Goal: Task Accomplishment & Management: Manage account settings

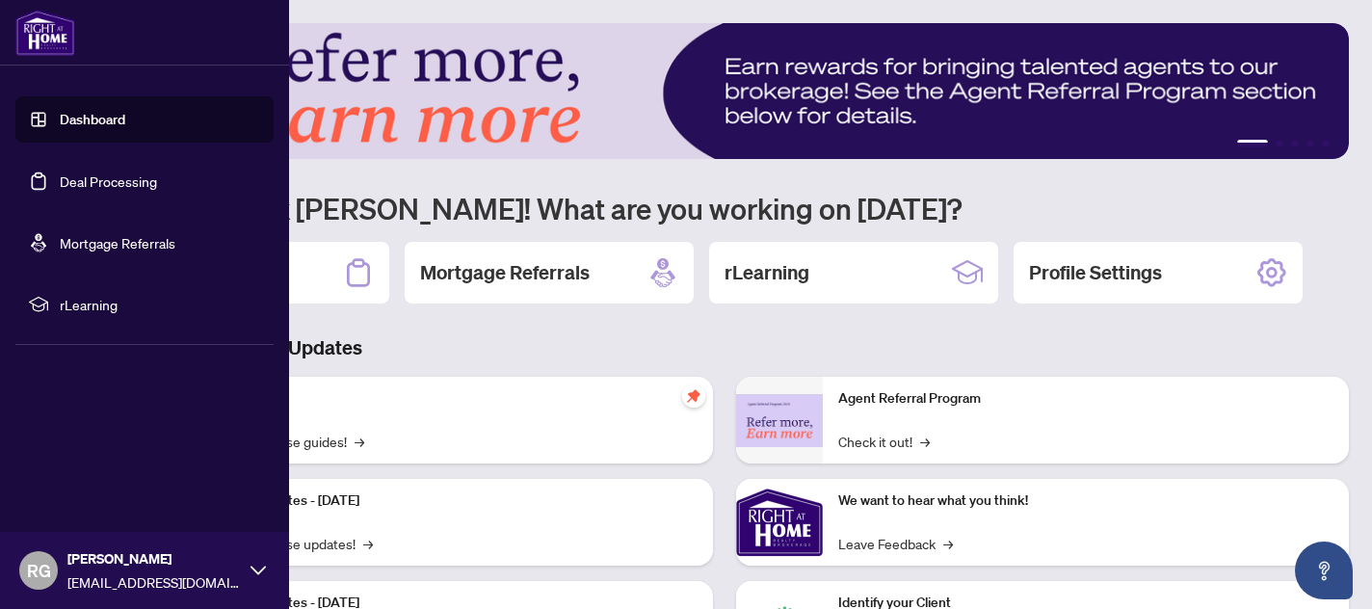
click at [65, 181] on link "Deal Processing" at bounding box center [108, 181] width 97 height 17
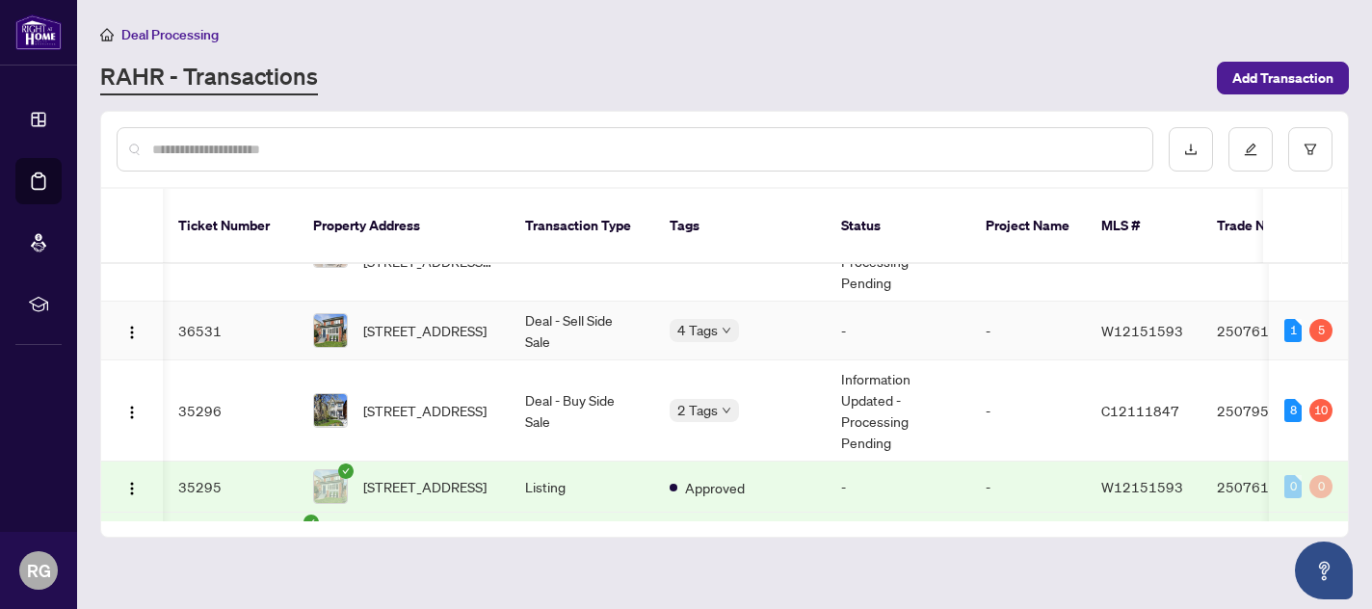
scroll to position [0, 70]
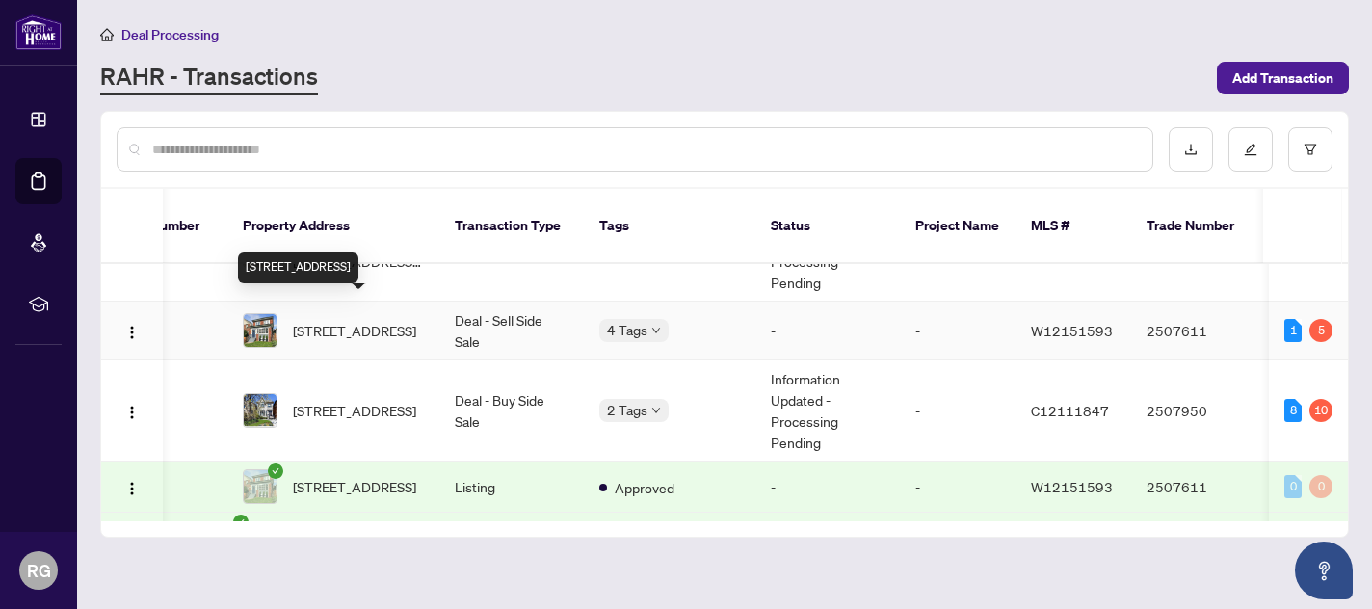
click at [395, 320] on span "[STREET_ADDRESS]" at bounding box center [354, 330] width 123 height 21
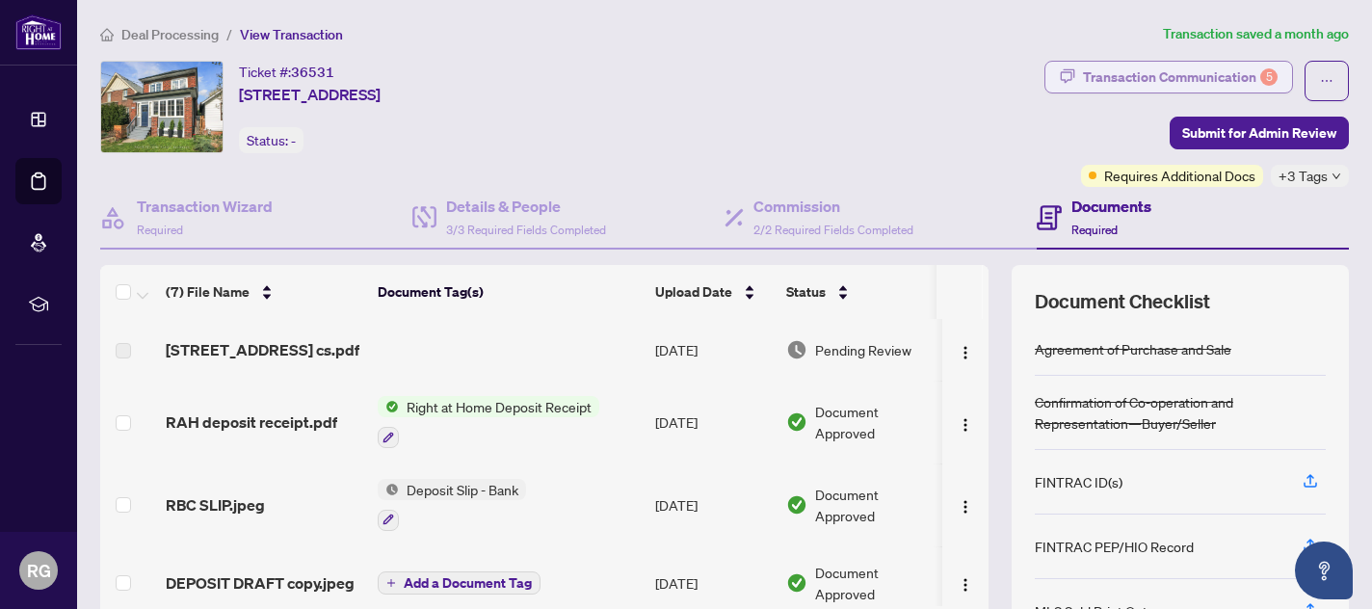
click at [1201, 79] on div "Transaction Communication 5" at bounding box center [1180, 77] width 195 height 31
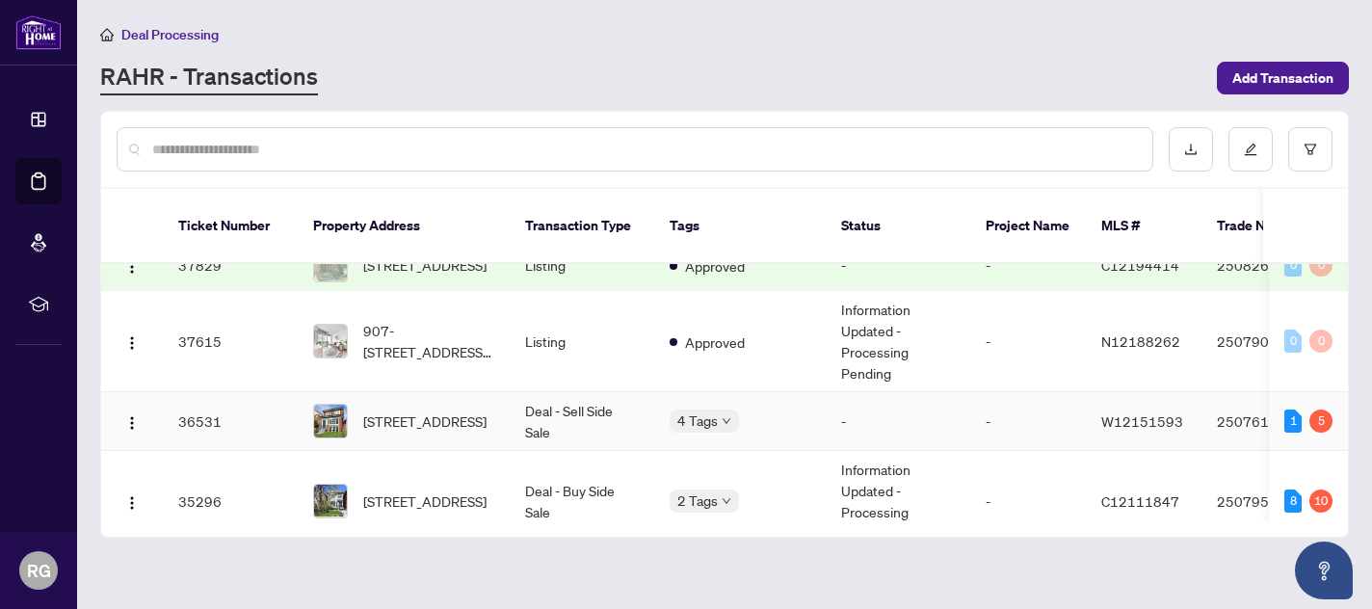
scroll to position [486, 0]
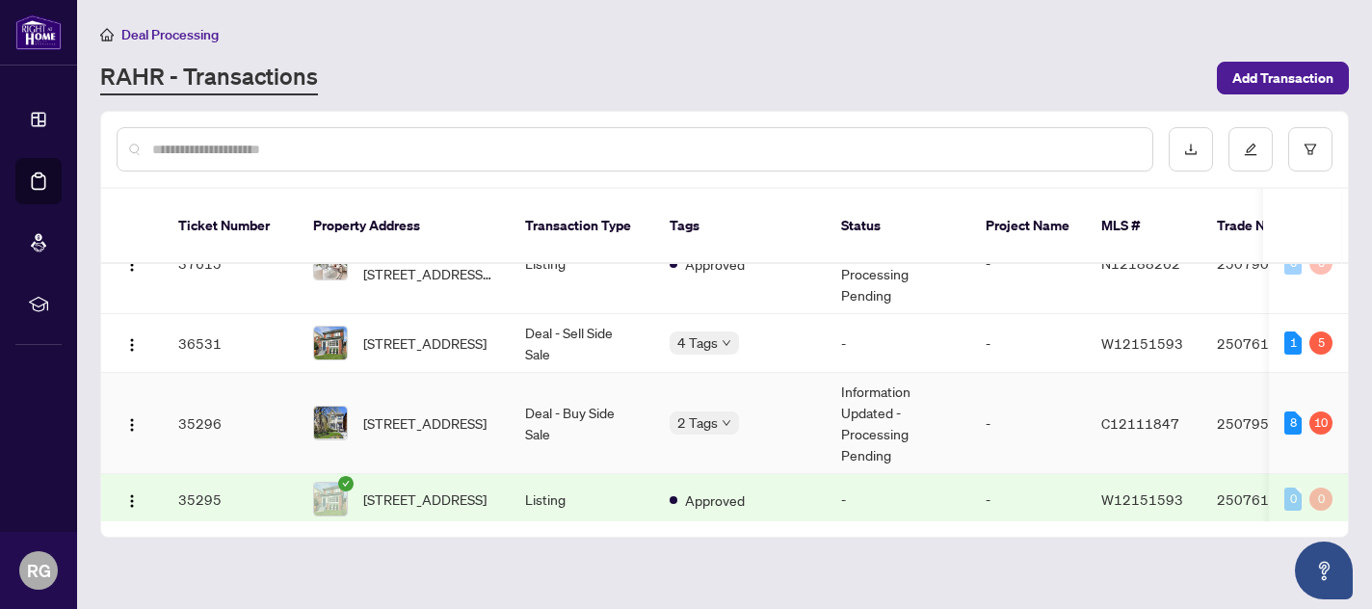
click at [869, 410] on td "Information Updated - Processing Pending" at bounding box center [898, 423] width 145 height 101
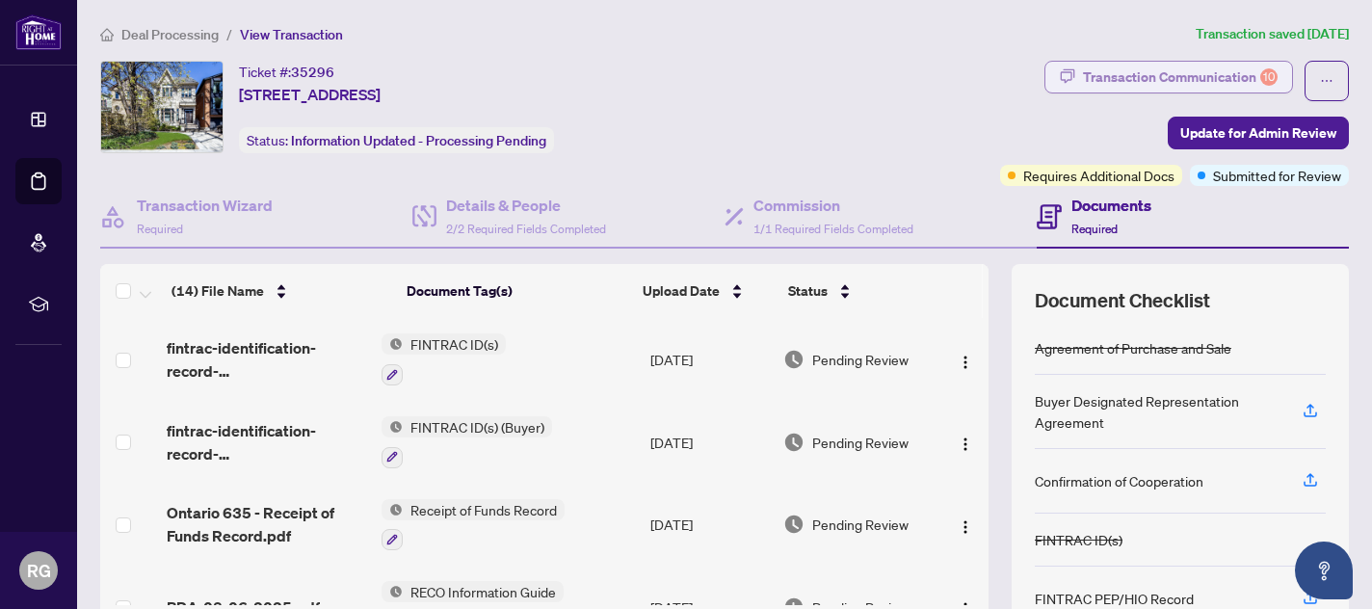
click at [1124, 87] on div "Transaction Communication 10" at bounding box center [1180, 77] width 195 height 31
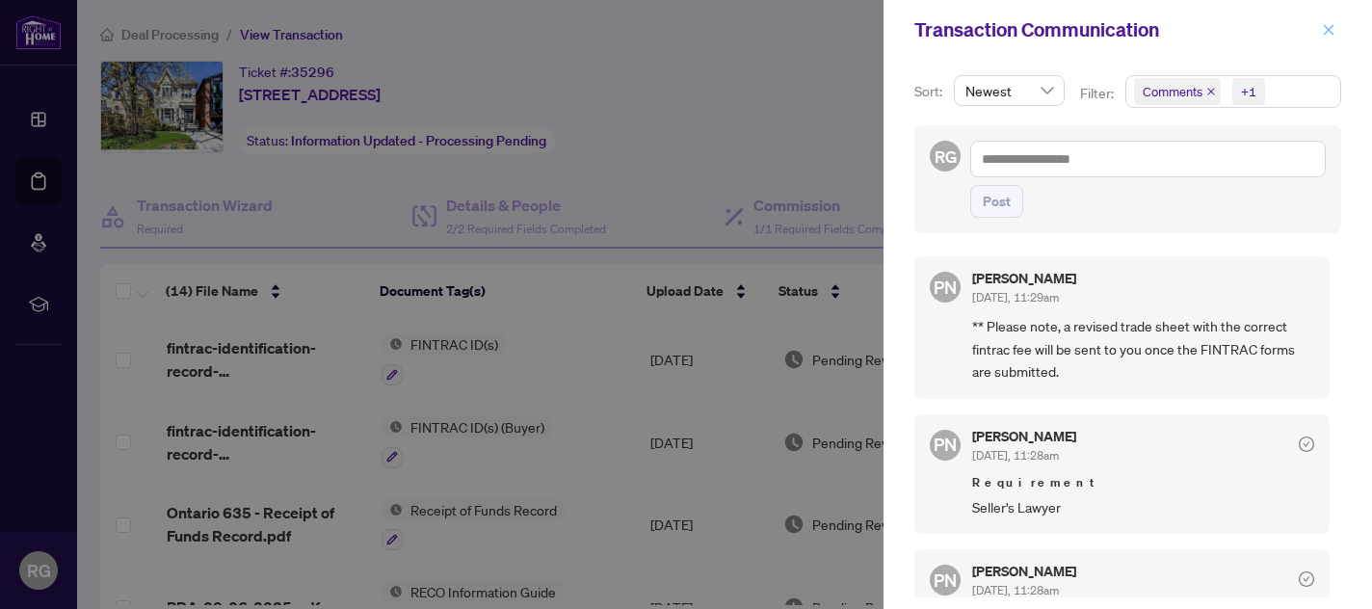
click at [1329, 35] on icon "close" at bounding box center [1328, 29] width 13 height 13
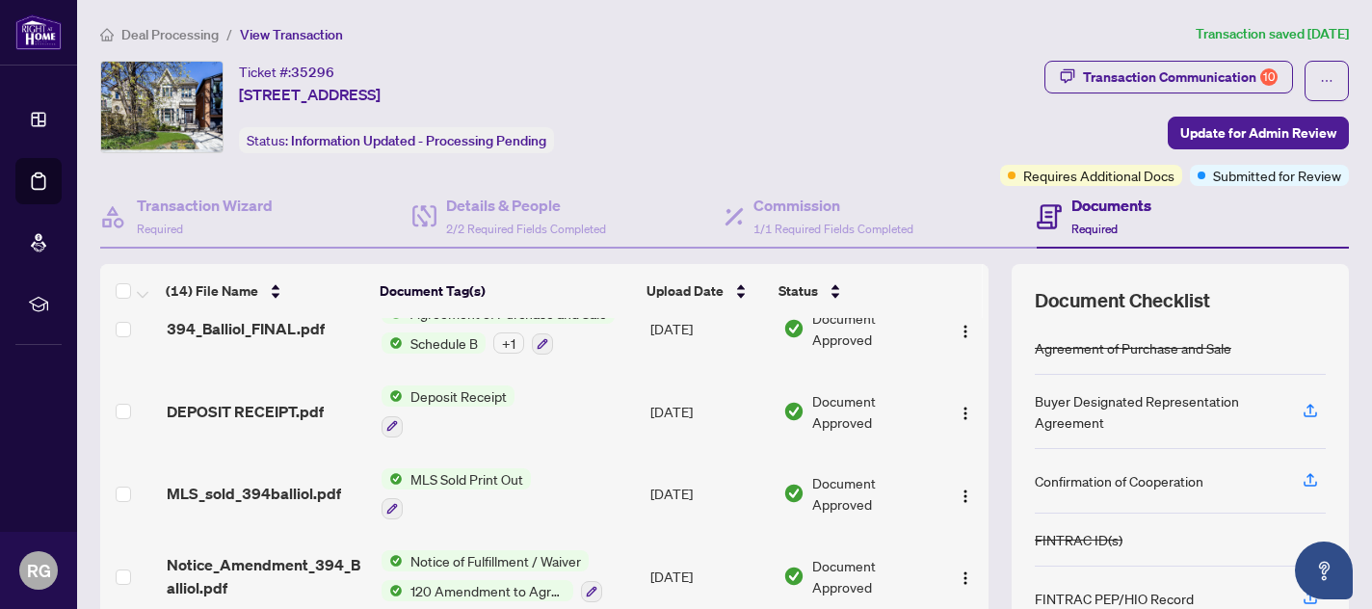
scroll to position [860, 0]
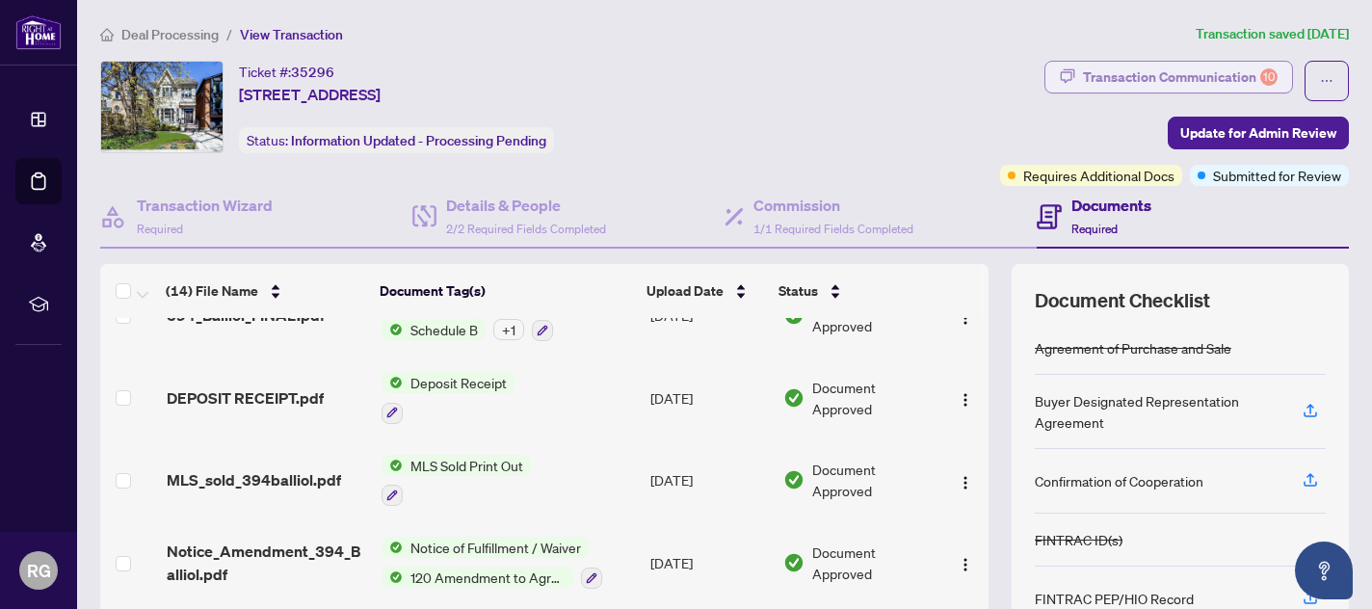
click at [1267, 75] on div "10" at bounding box center [1269, 76] width 17 height 17
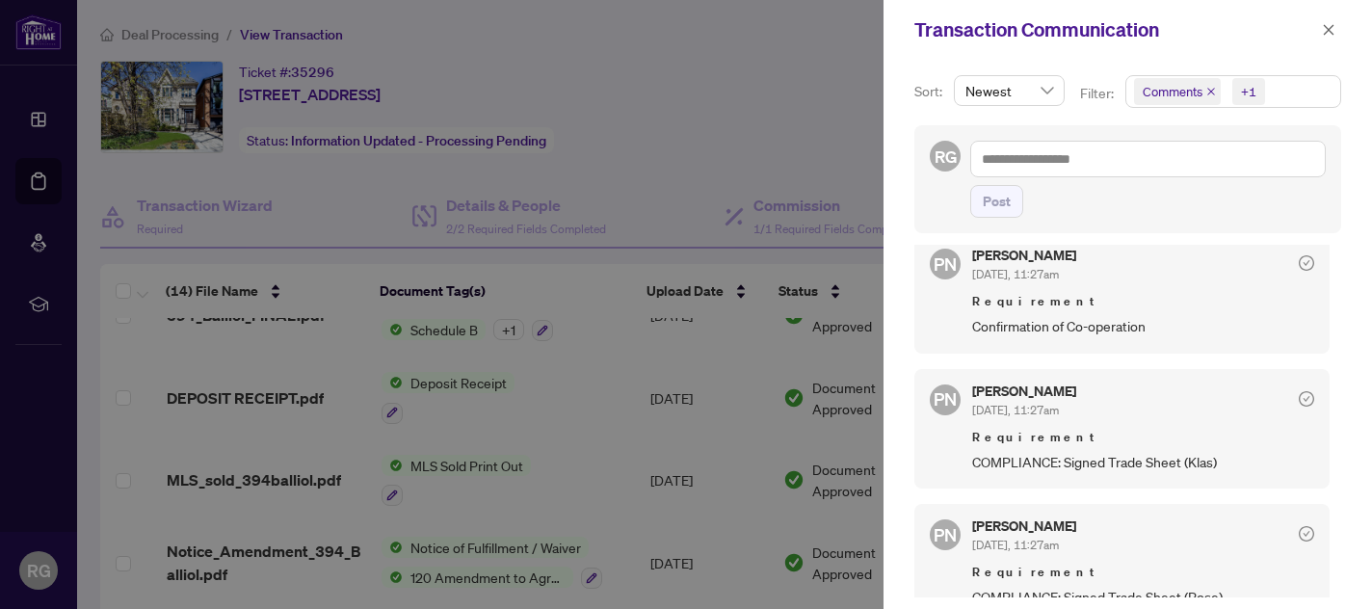
scroll to position [1537, 0]
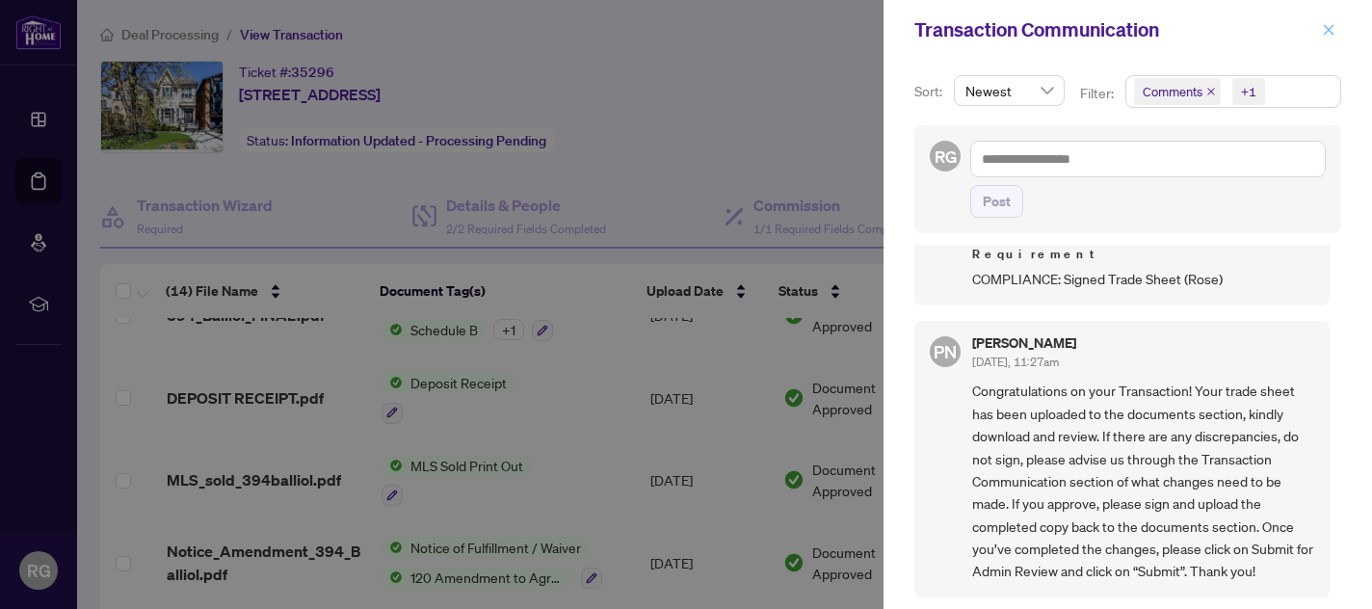
click at [1328, 31] on icon "close" at bounding box center [1328, 29] width 13 height 13
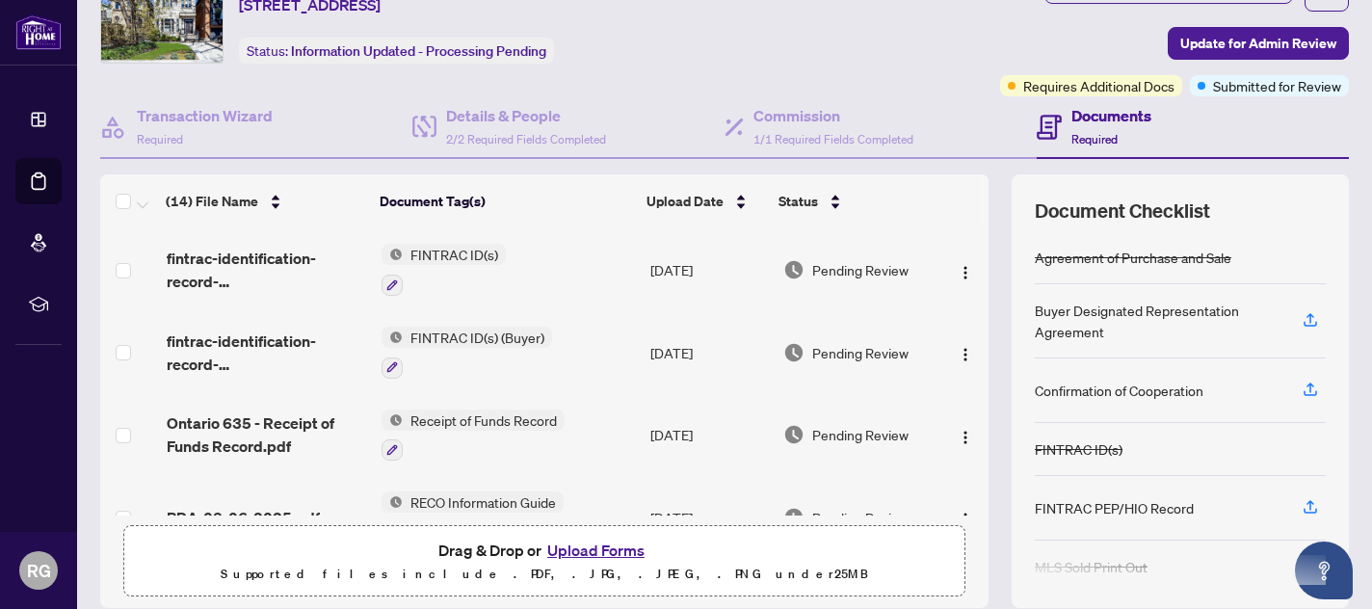
scroll to position [0, 0]
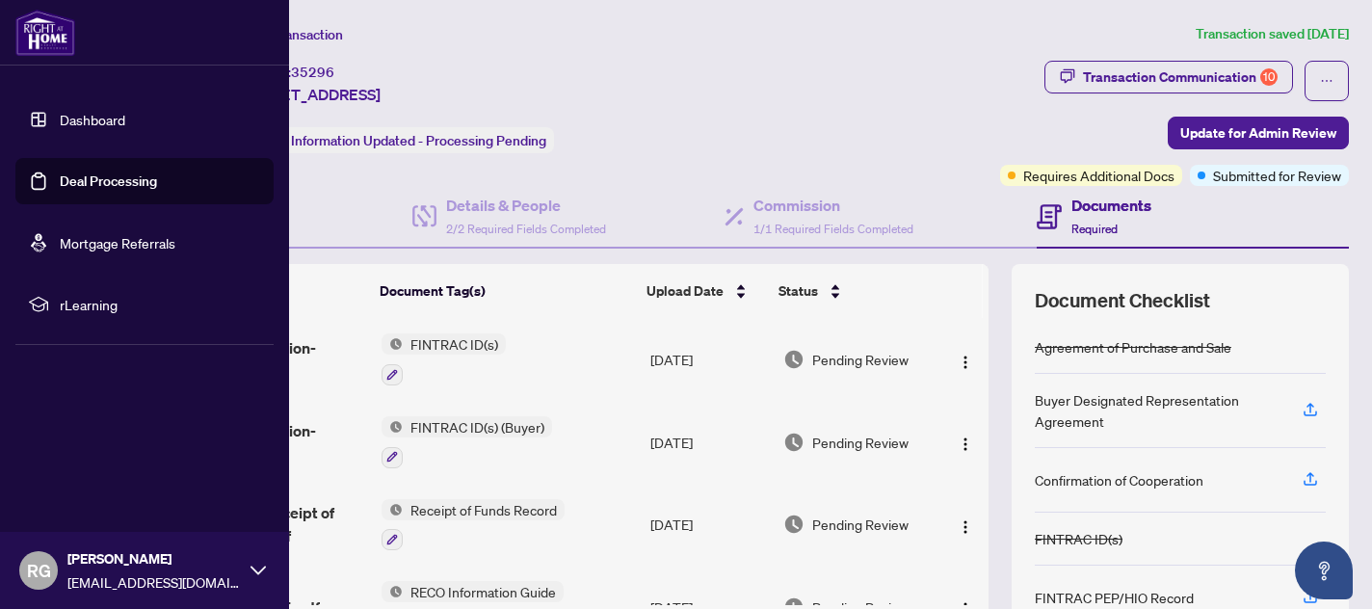
click at [60, 119] on link "Dashboard" at bounding box center [93, 119] width 66 height 17
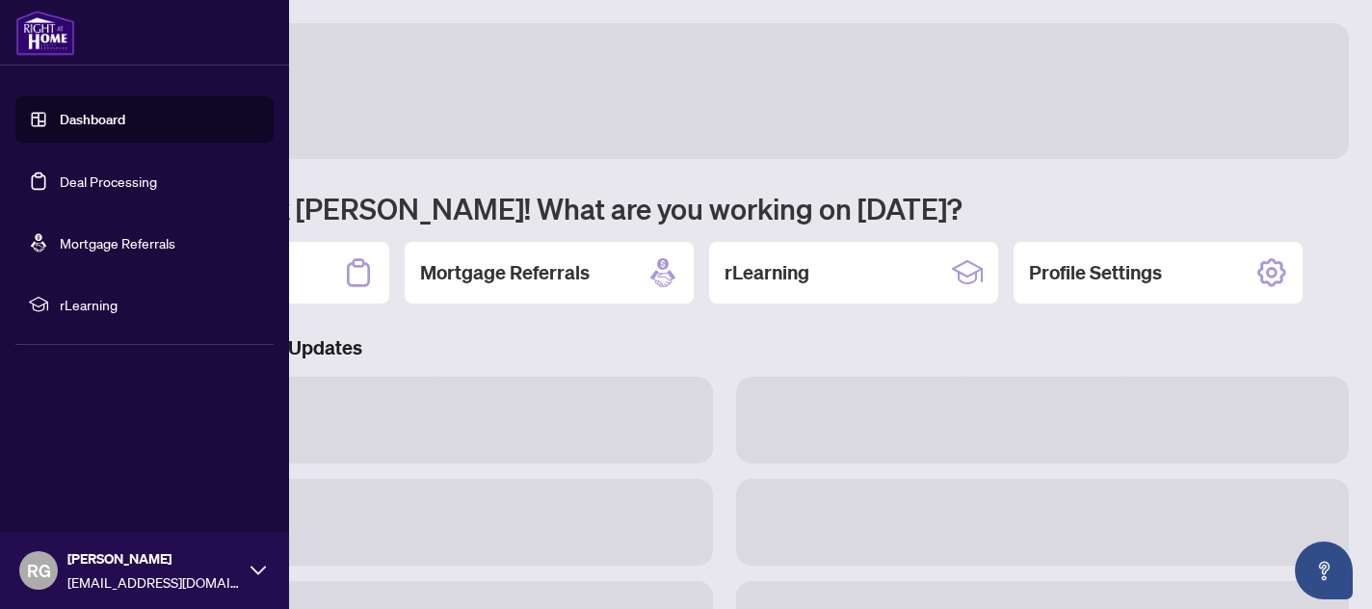
click at [60, 186] on link "Deal Processing" at bounding box center [108, 181] width 97 height 17
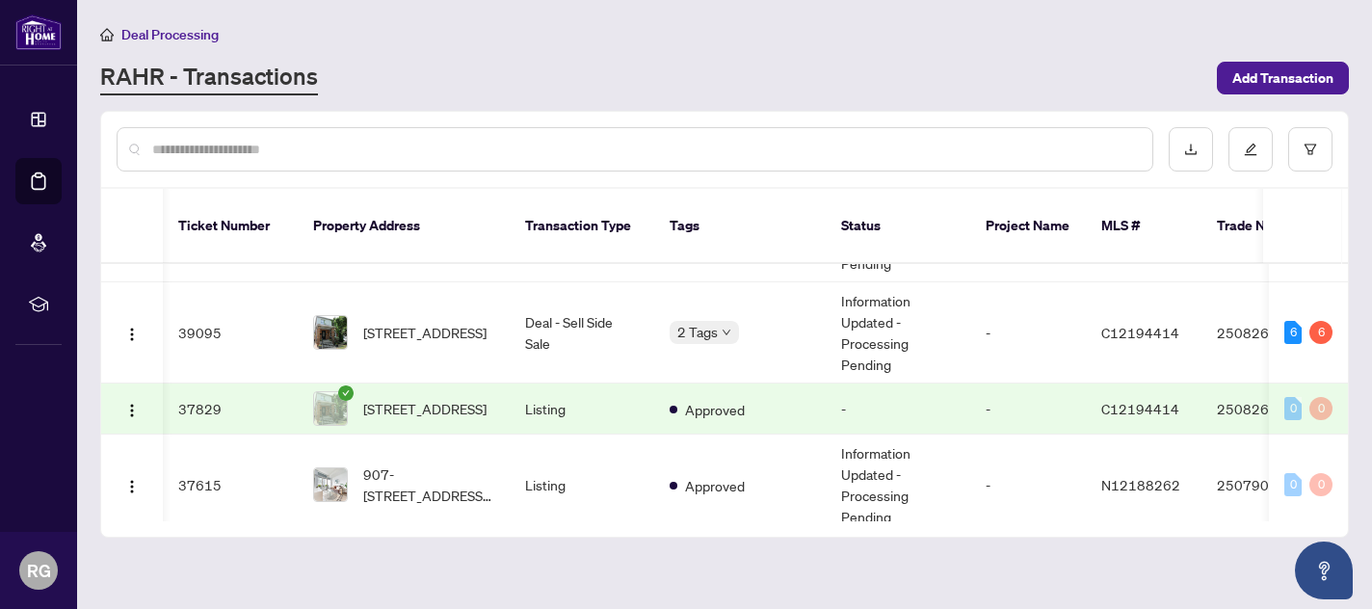
scroll to position [0, 1]
click at [602, 304] on td "Deal - Sell Side Sale" at bounding box center [581, 333] width 145 height 101
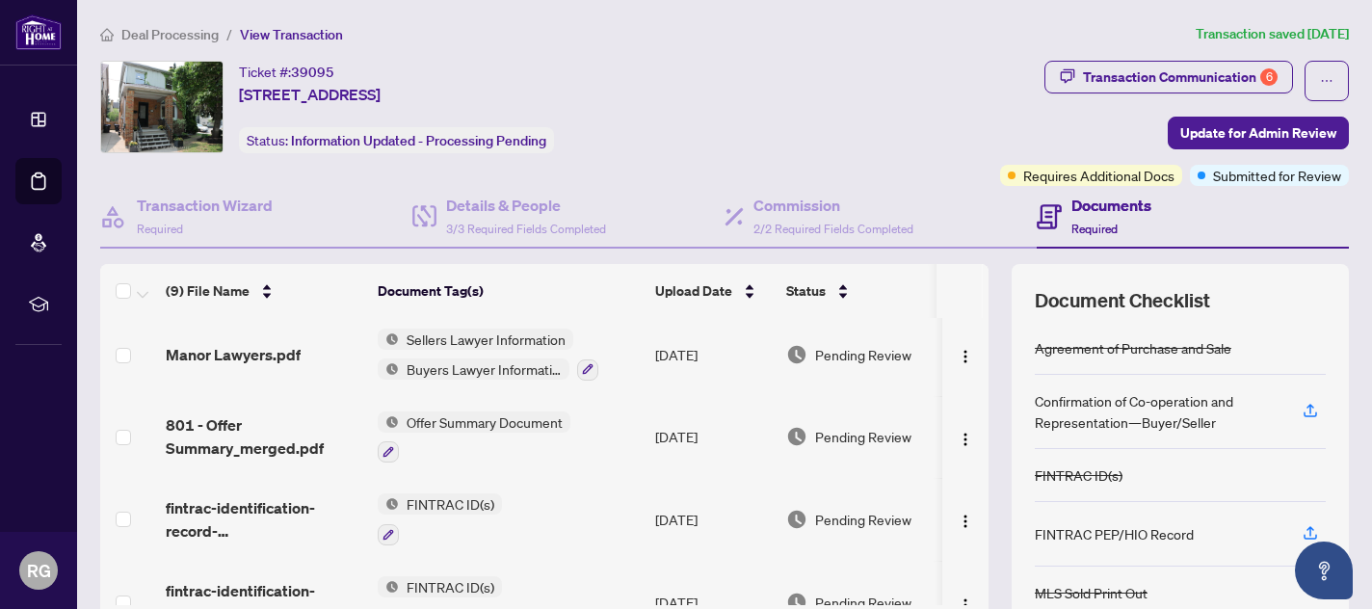
scroll to position [90, 0]
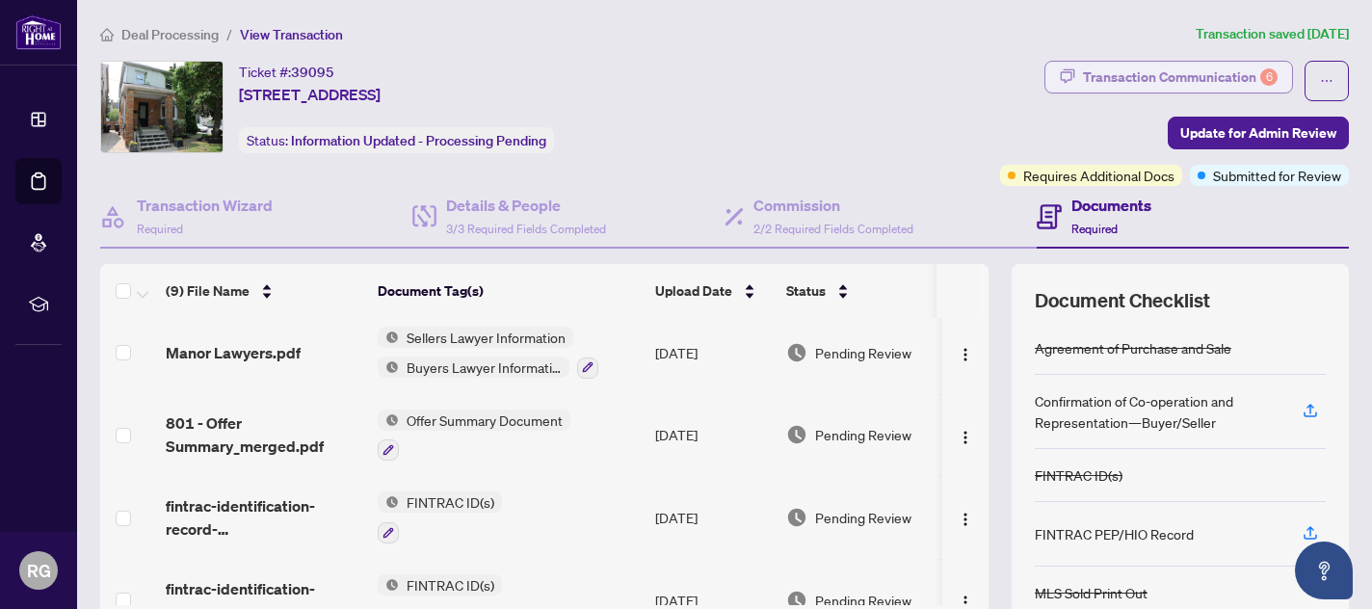
click at [1246, 80] on div "Transaction Communication 6" at bounding box center [1180, 77] width 195 height 31
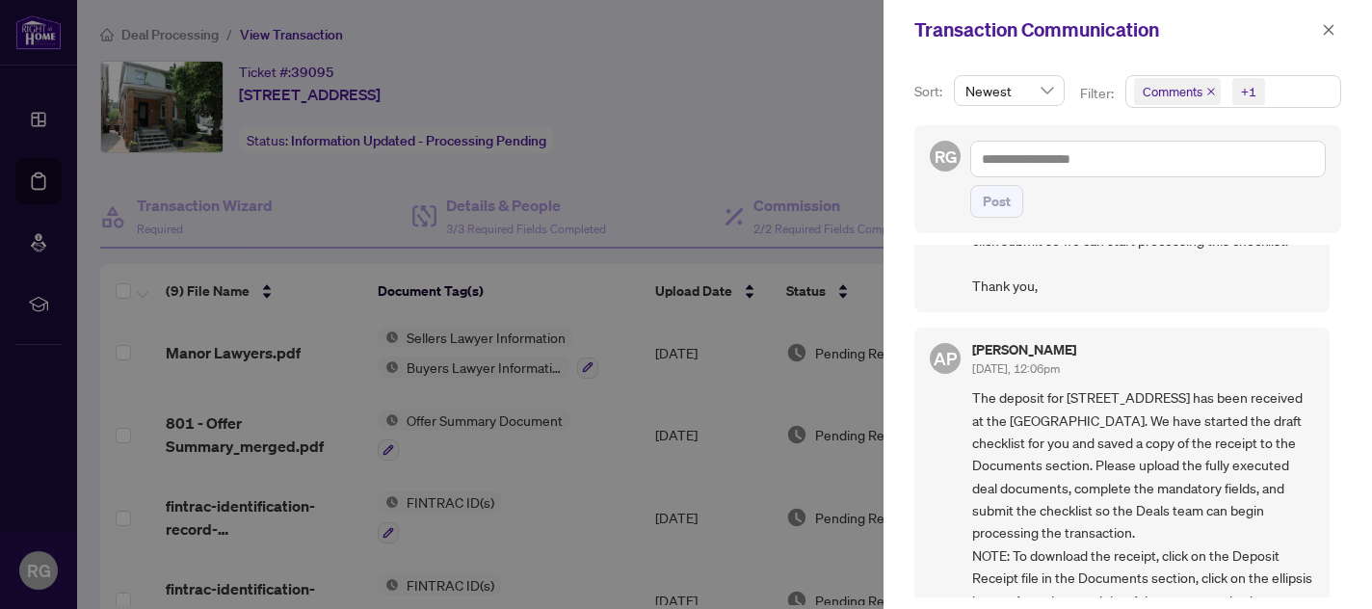
scroll to position [1760, 0]
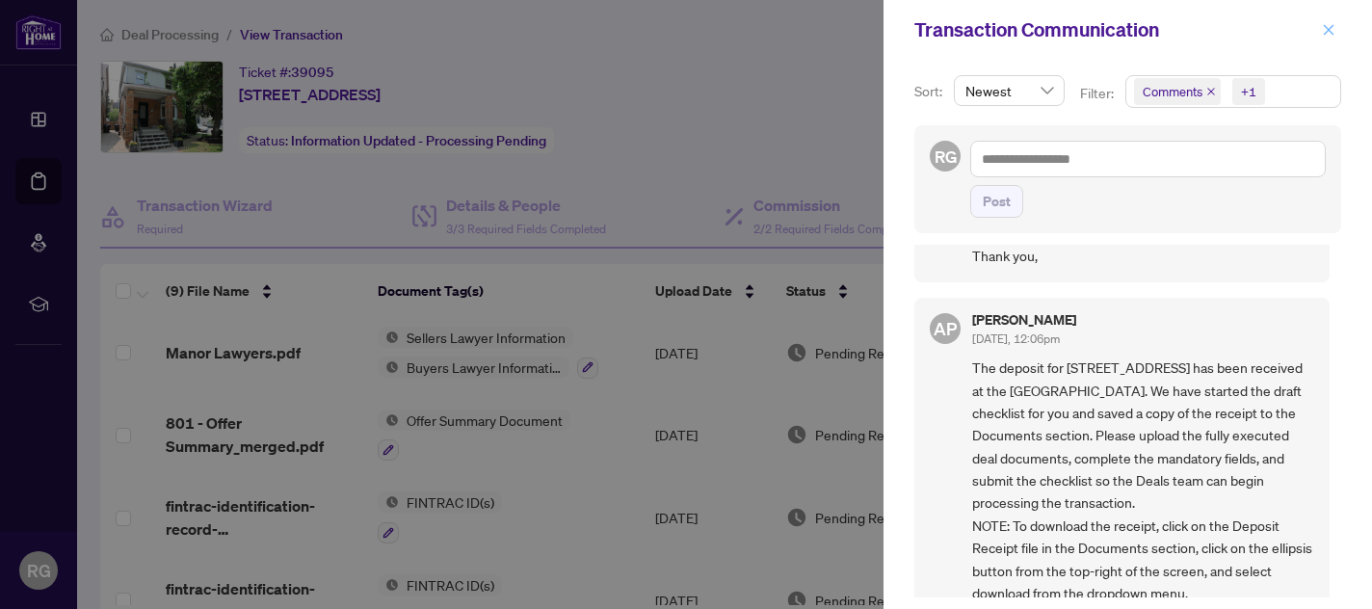
click at [1329, 32] on icon "close" at bounding box center [1328, 29] width 13 height 13
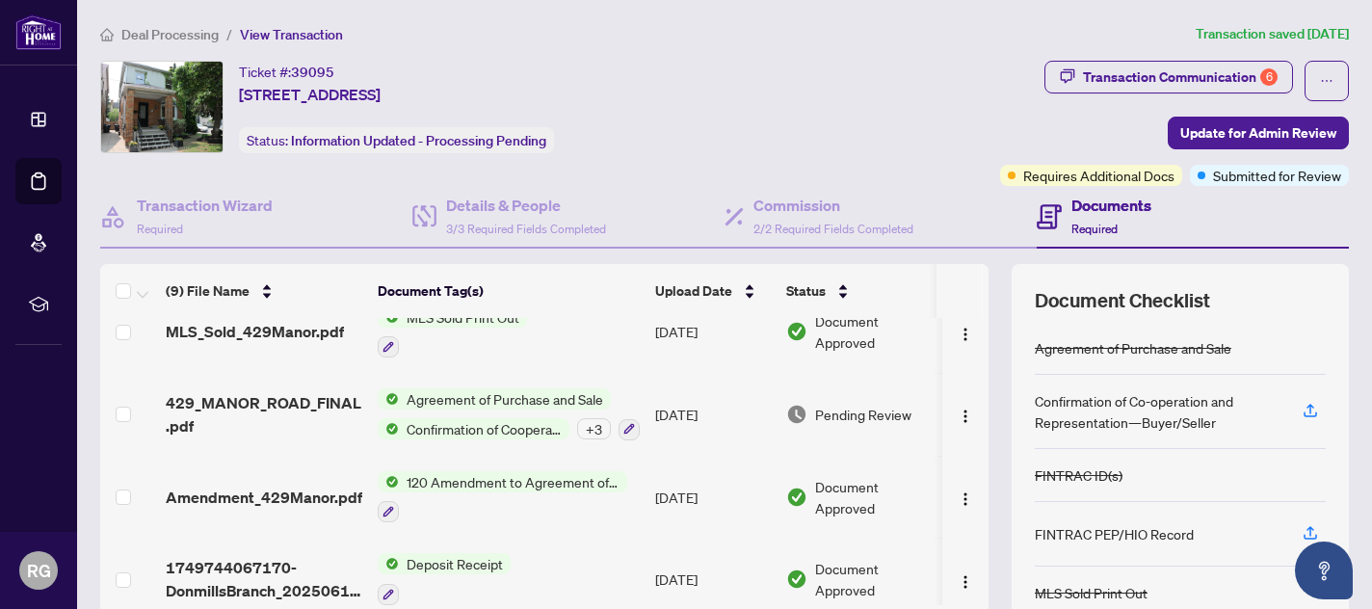
scroll to position [459, 0]
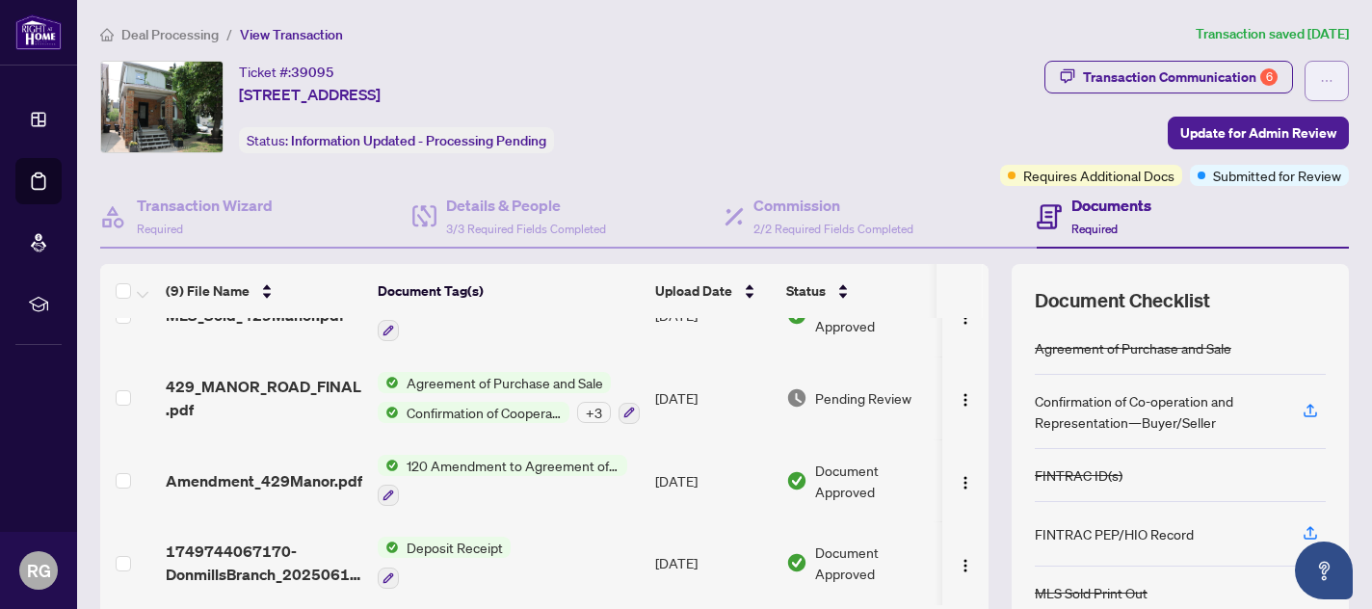
click at [1334, 77] on button "button" at bounding box center [1327, 81] width 44 height 40
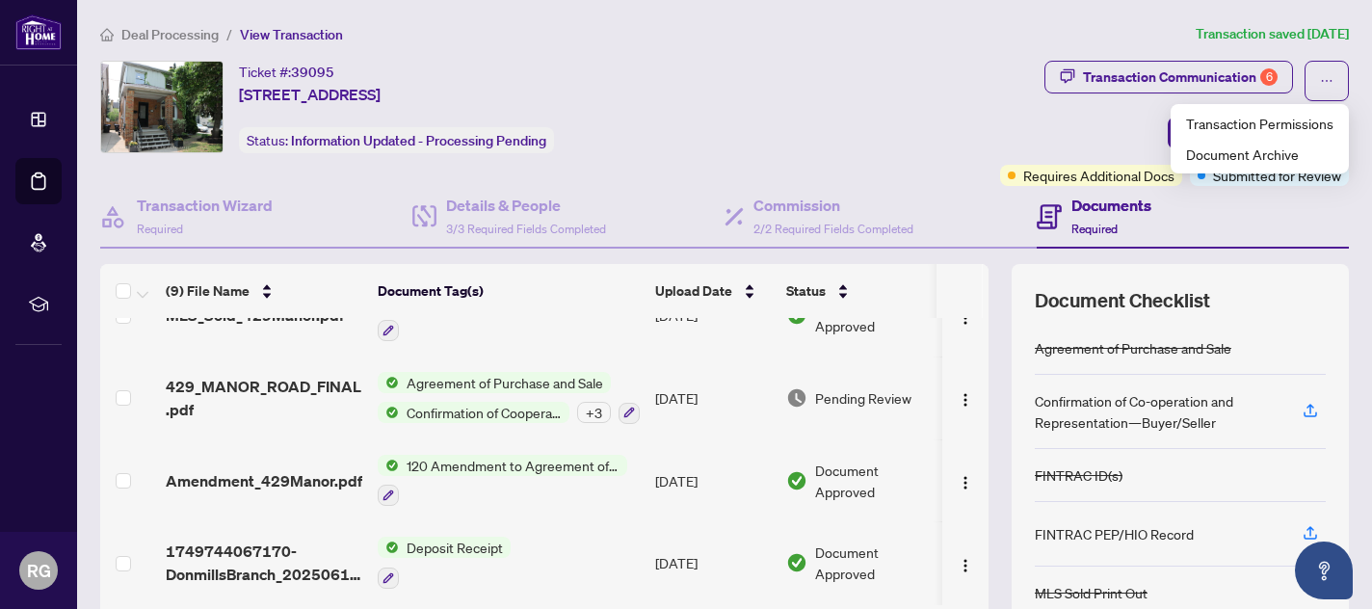
click at [1124, 29] on ol "Deal Processing / View Transaction" at bounding box center [644, 34] width 1088 height 22
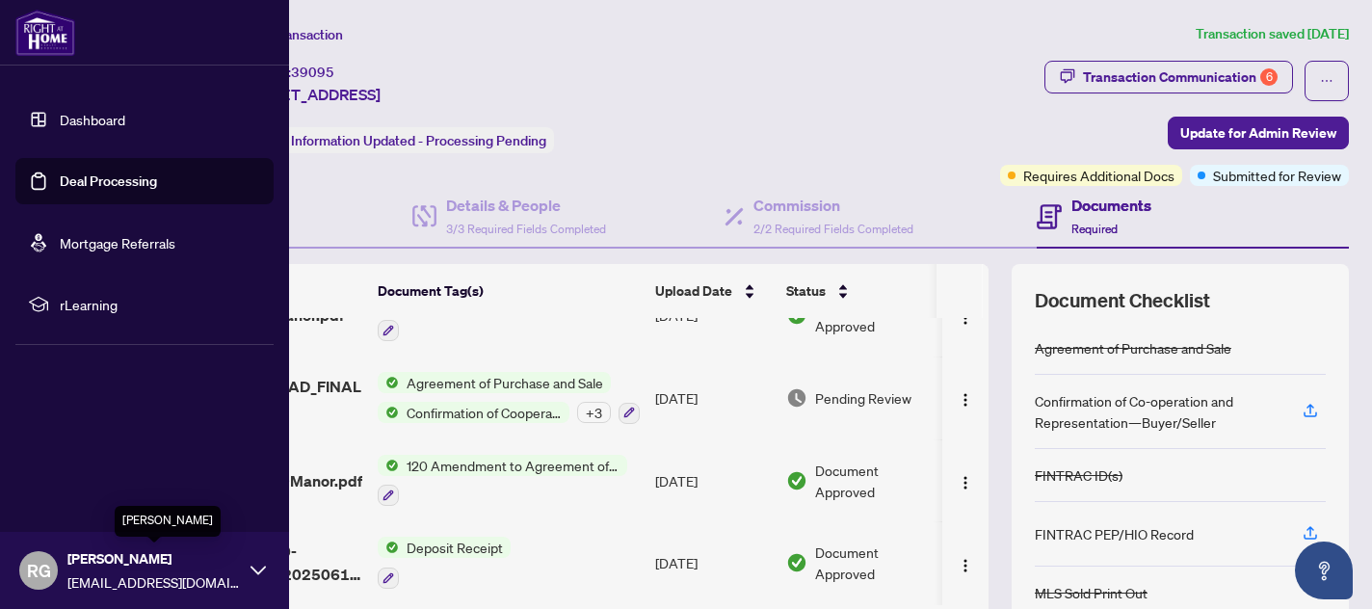
click at [118, 566] on span "[PERSON_NAME]" at bounding box center [153, 558] width 173 height 21
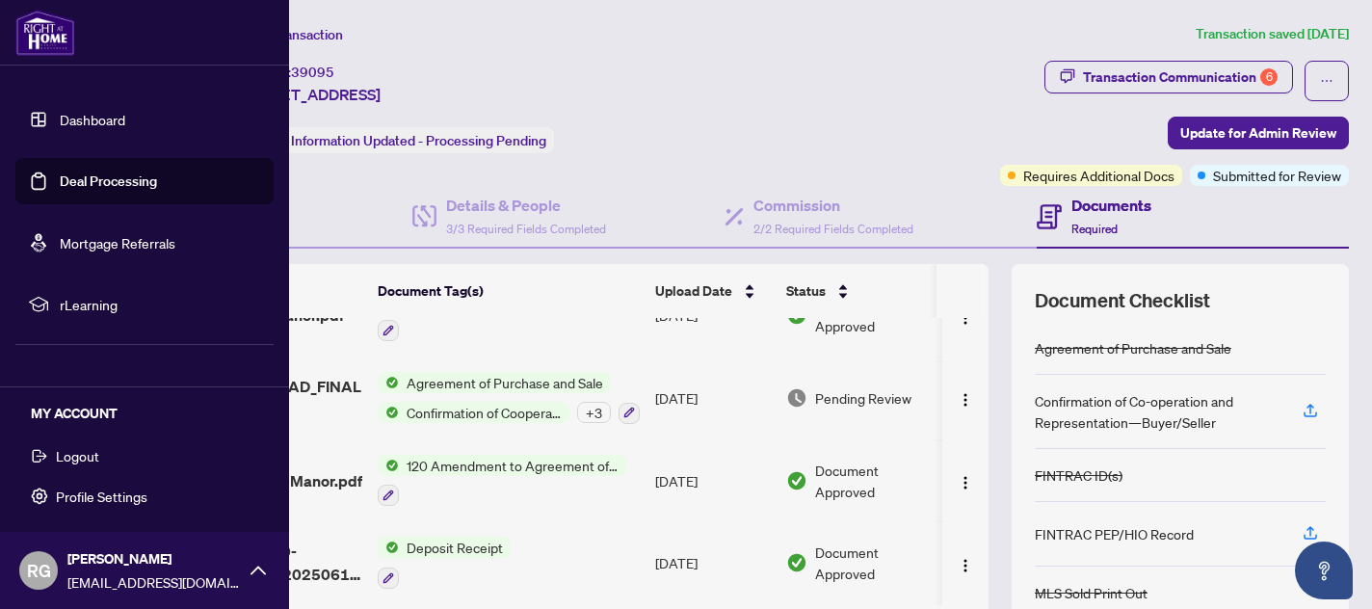
click at [75, 458] on span "Logout" at bounding box center [77, 455] width 43 height 31
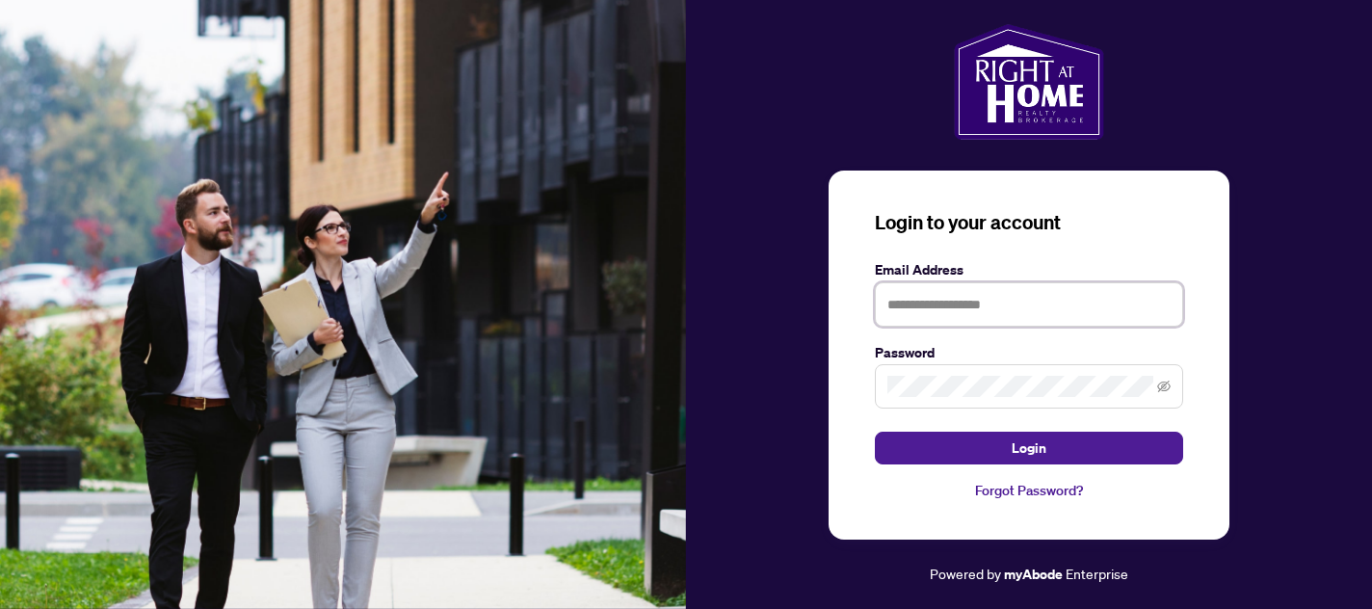
type input "**********"
